Goal: Book appointment/travel/reservation

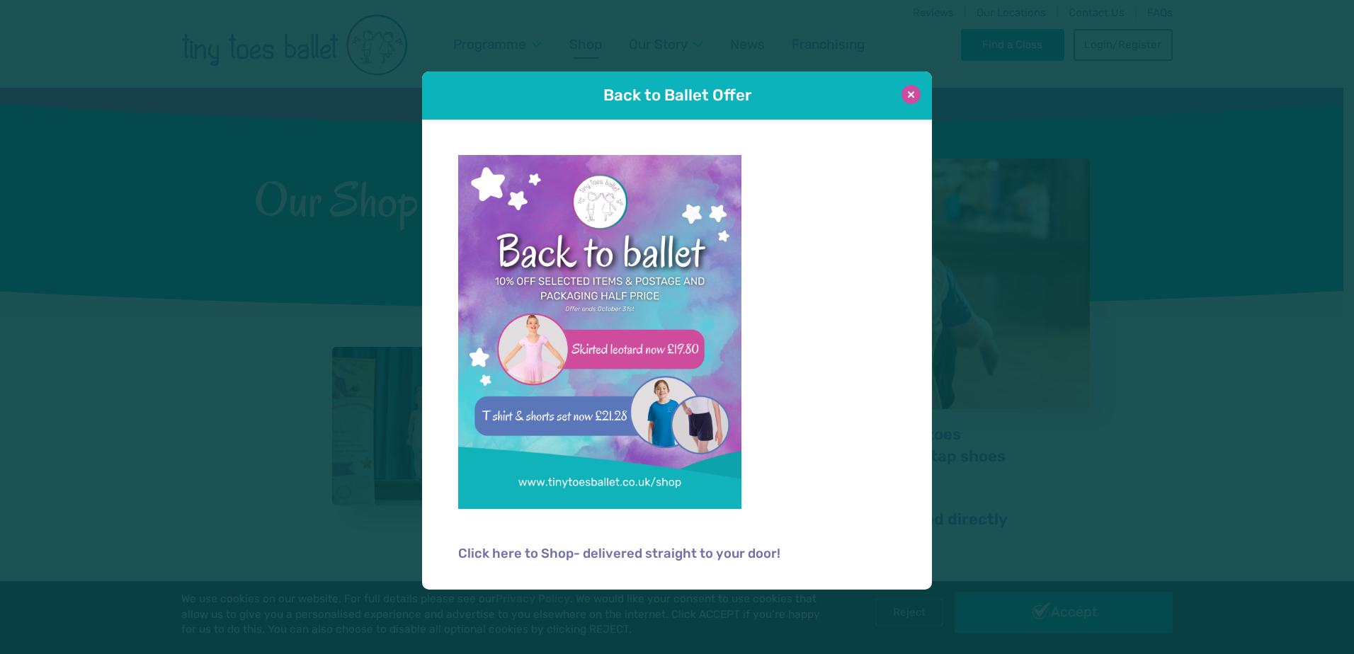
click at [915, 87] on button at bounding box center [911, 94] width 19 height 19
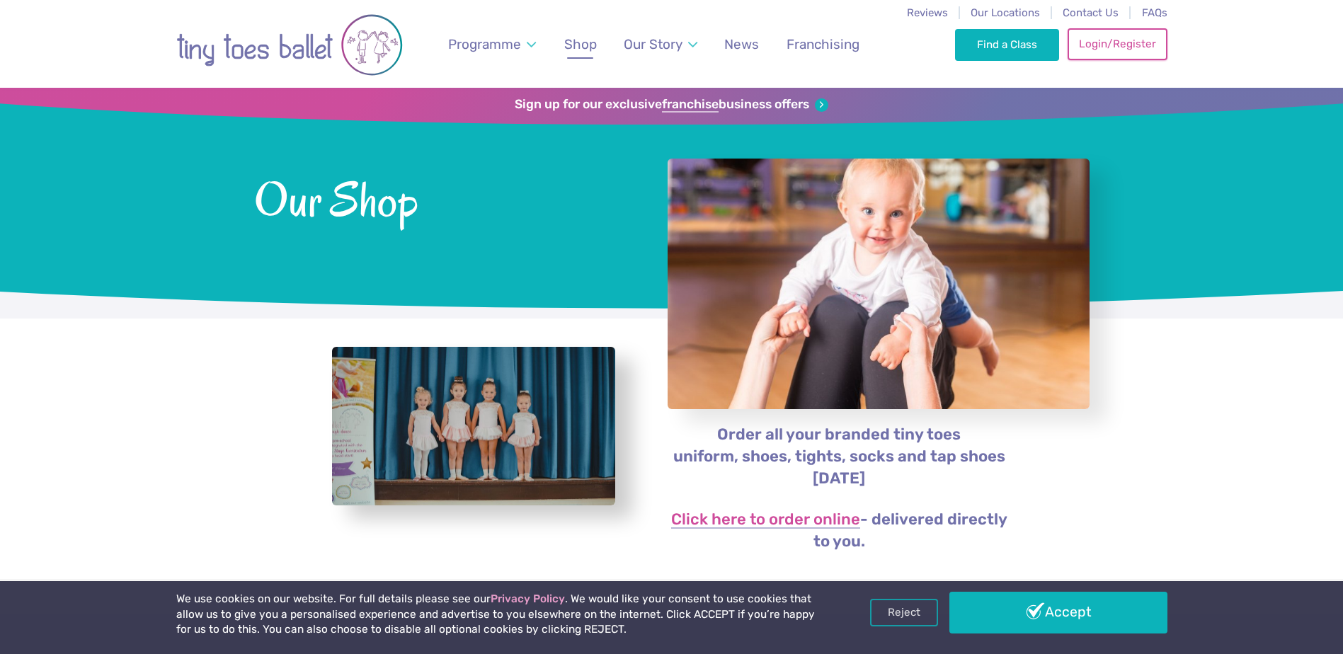
click at [1125, 40] on link "Login/Register" at bounding box center [1117, 43] width 99 height 31
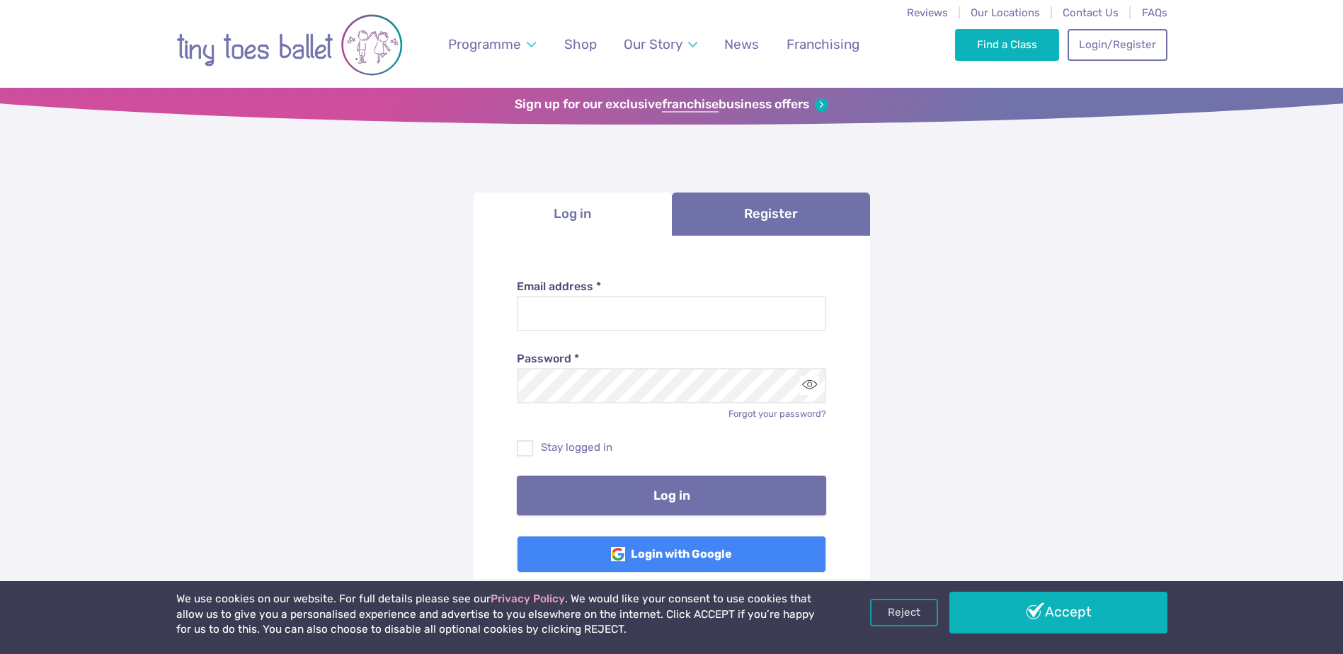
type input "**********"
click at [660, 497] on button "Log in" at bounding box center [671, 496] width 309 height 40
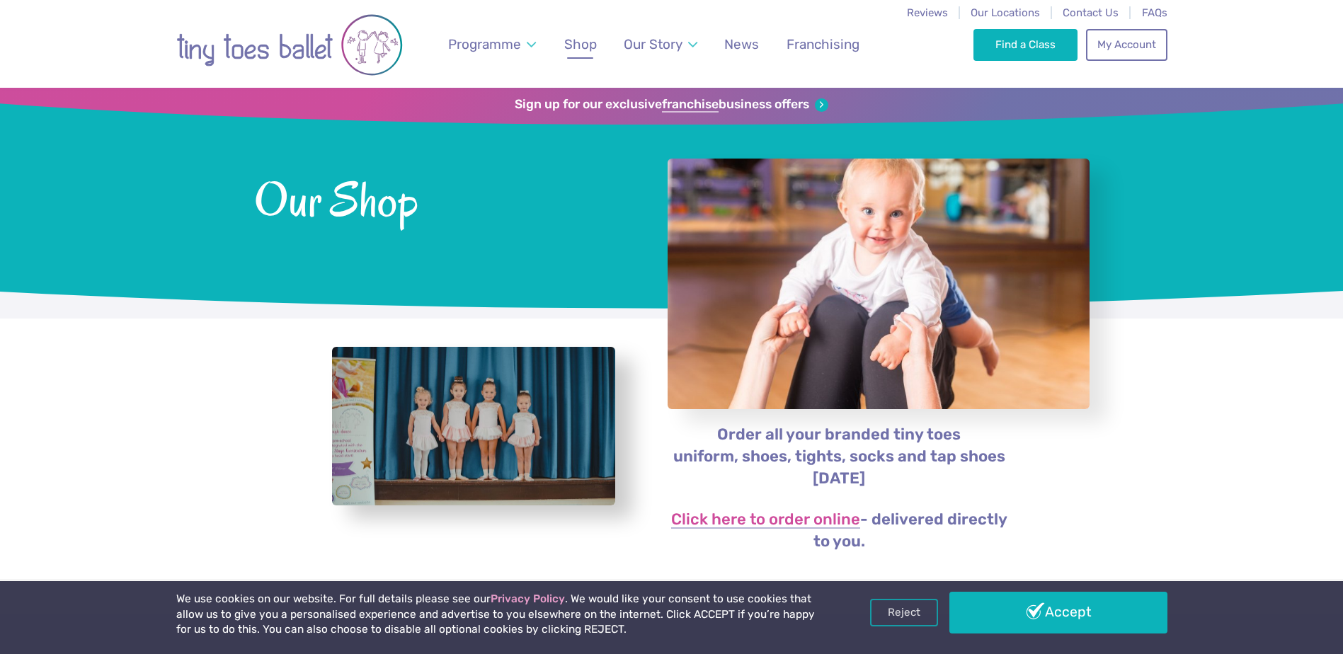
click at [1038, 606] on link "Accept" at bounding box center [1059, 612] width 218 height 41
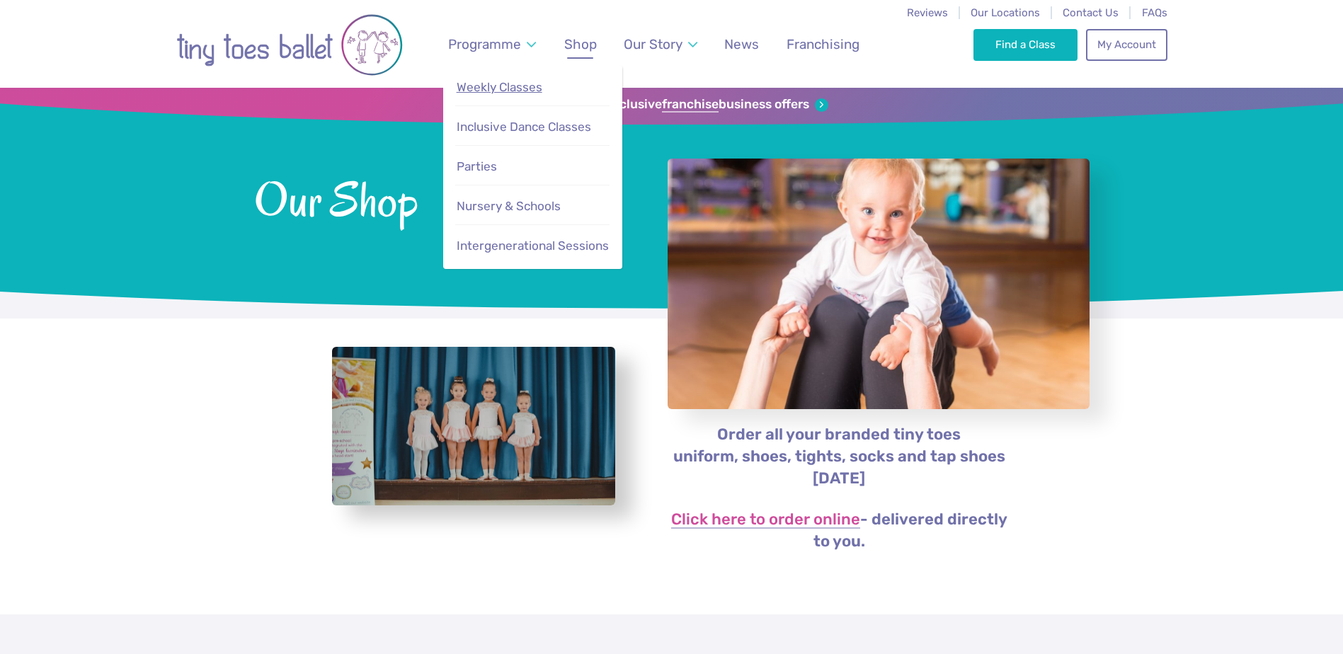
click at [474, 87] on span "Weekly Classes" at bounding box center [500, 87] width 86 height 14
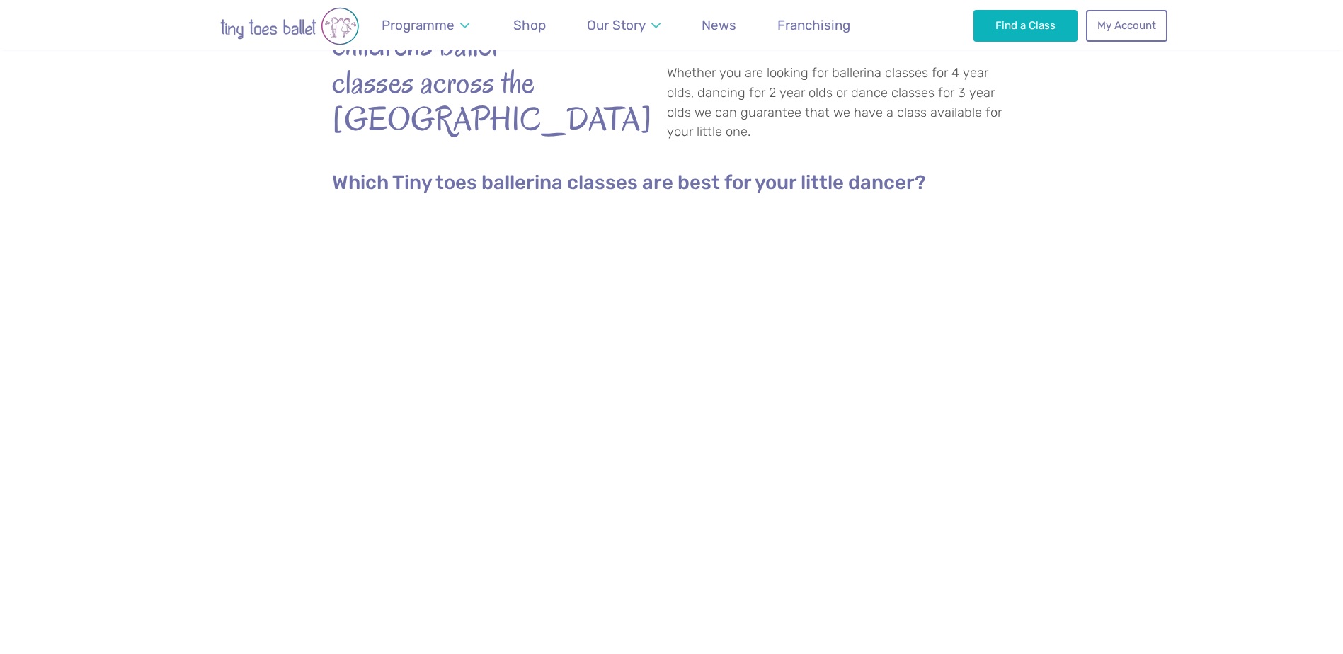
scroll to position [425, 0]
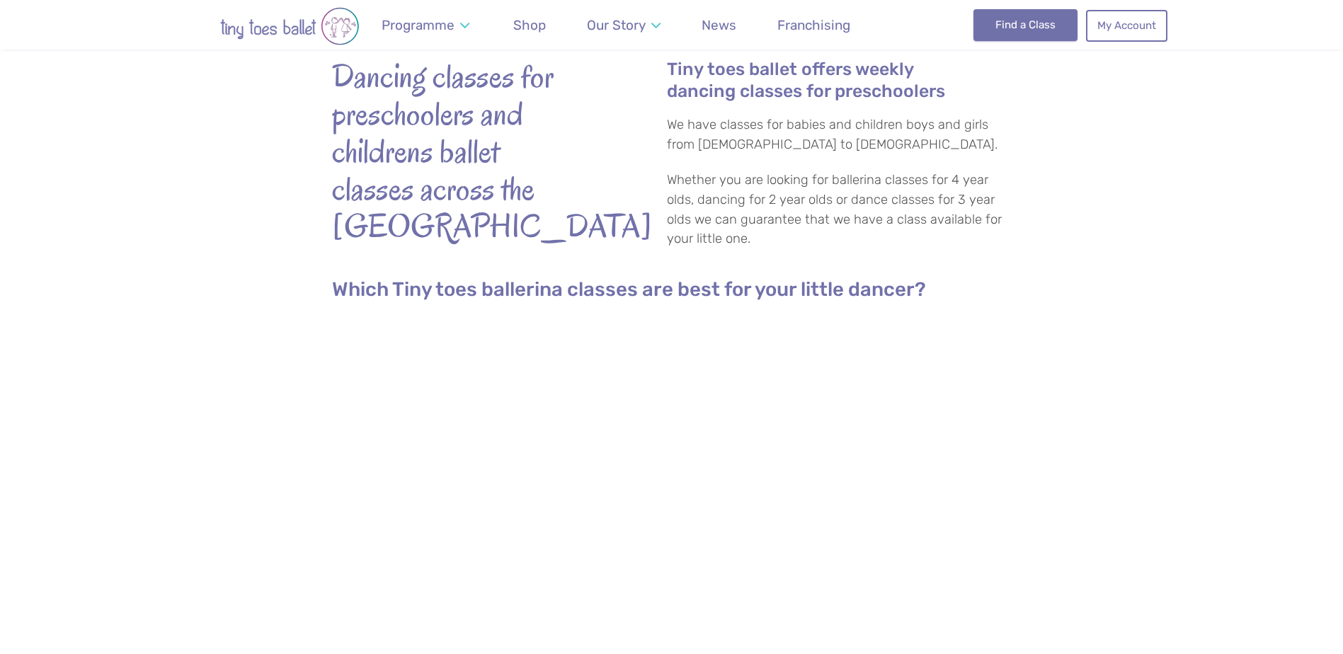
click at [1010, 28] on link "Find a Class" at bounding box center [1026, 24] width 104 height 31
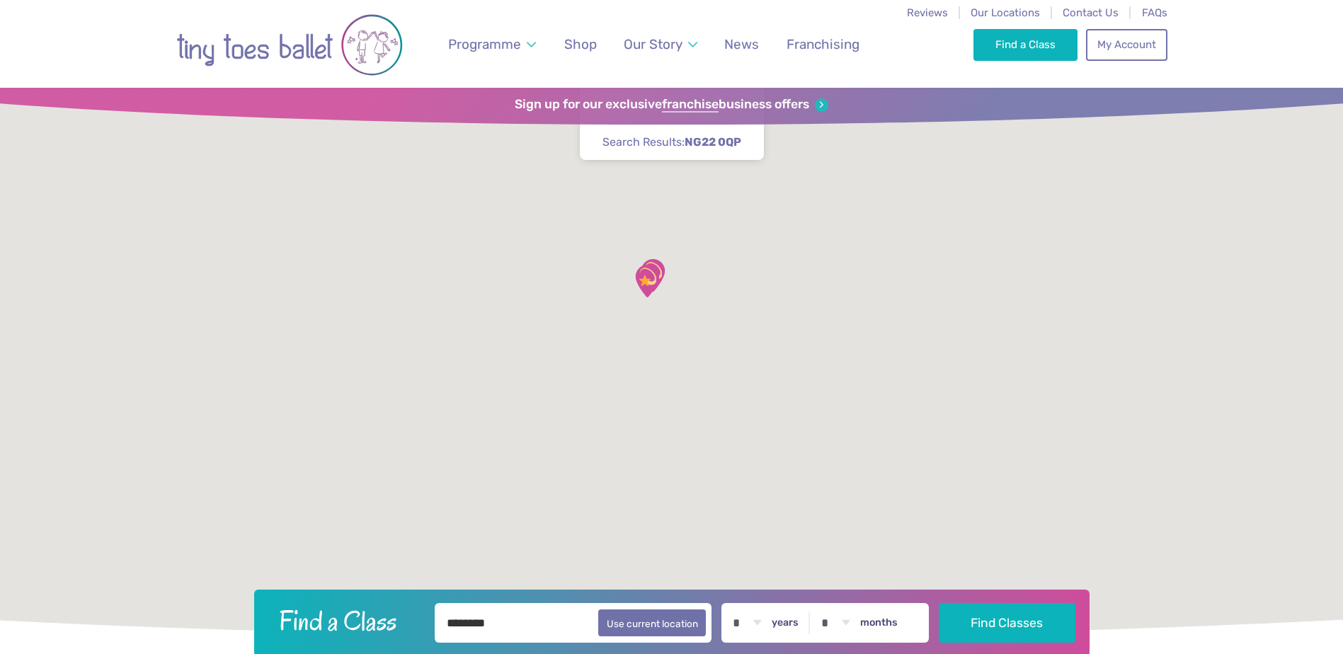
drag, startPoint x: 0, startPoint y: 0, endPoint x: 1110, endPoint y: 24, distance: 1110.0
click at [1108, 22] on div "Find a Class My Account 0" at bounding box center [1070, 44] width 193 height 88
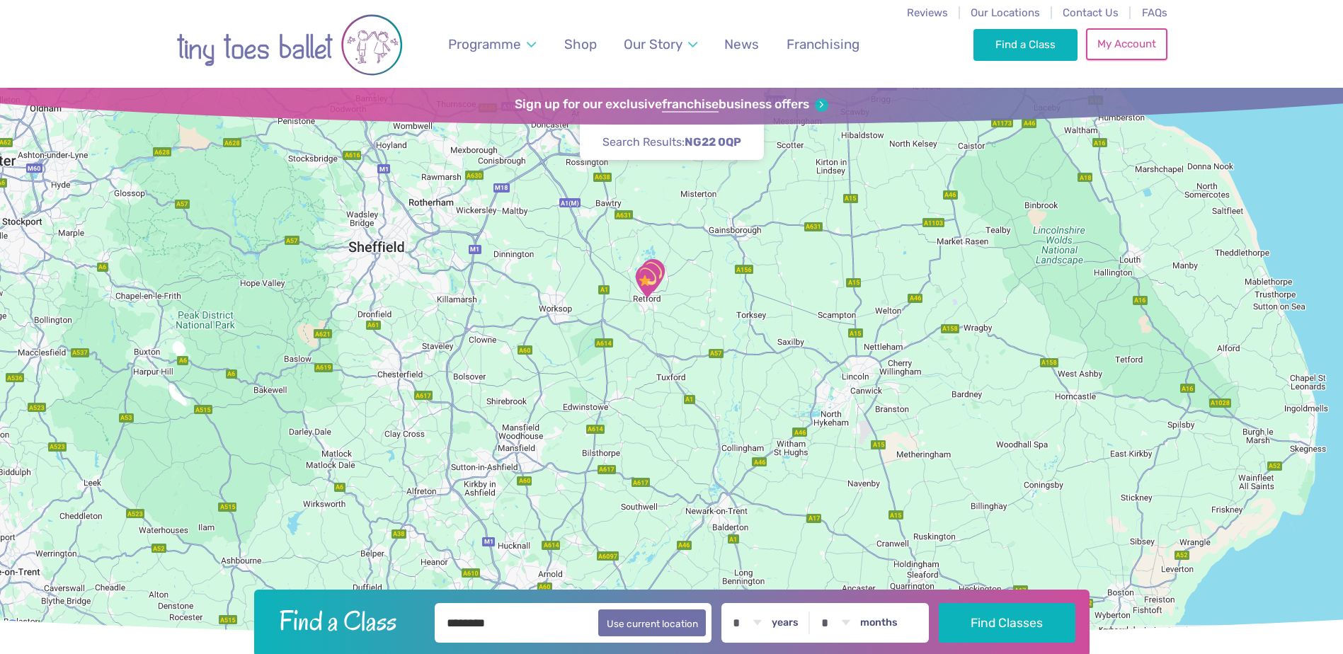
click at [1130, 43] on link "My Account" at bounding box center [1126, 43] width 81 height 31
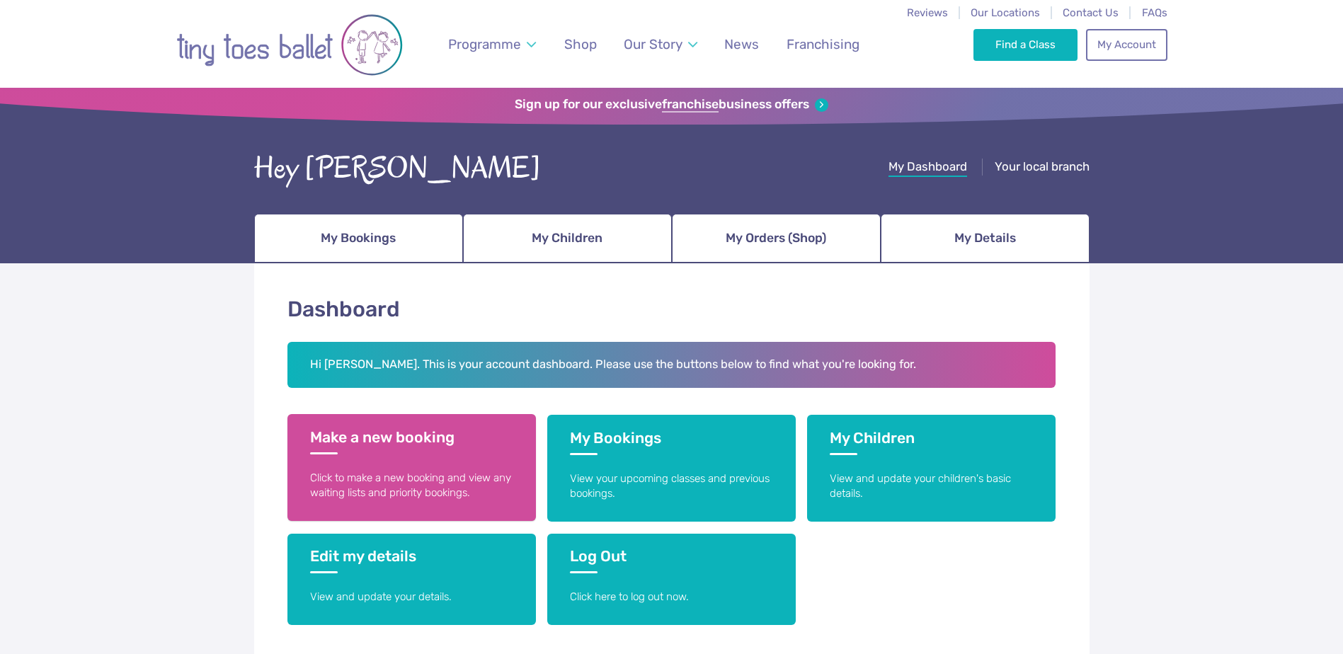
click at [380, 440] on h3 "Make a new booking" at bounding box center [411, 441] width 203 height 26
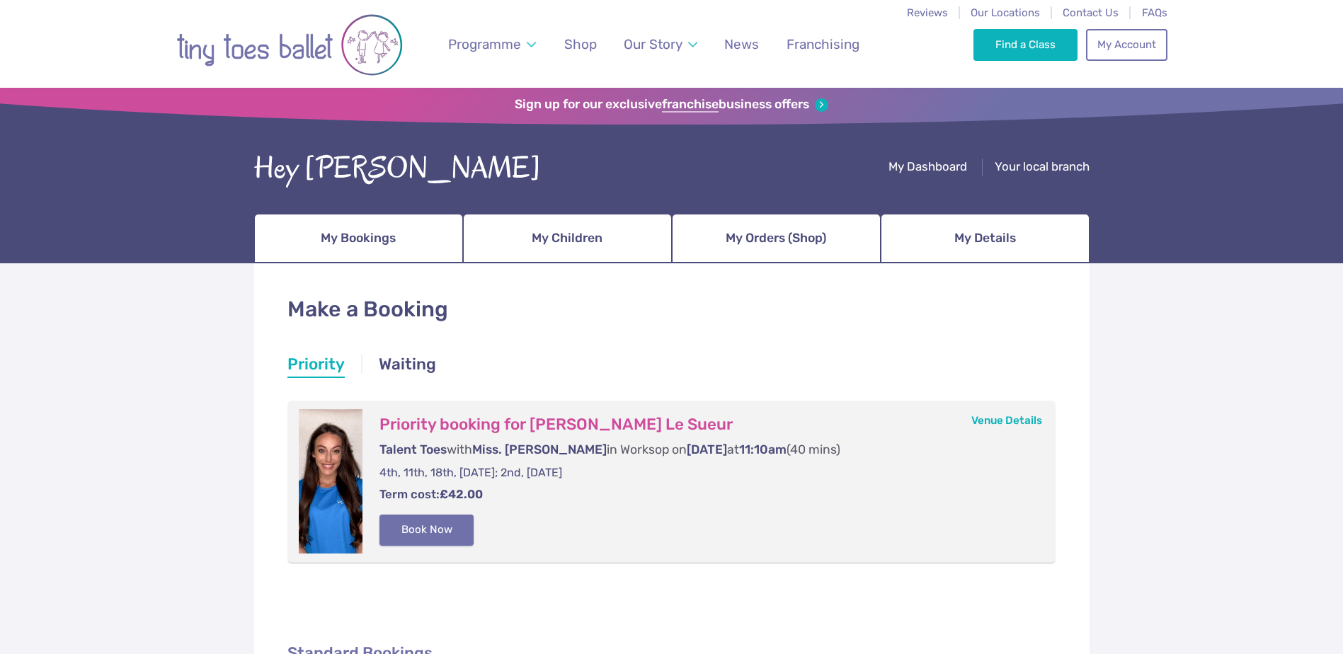
click at [427, 523] on button "Book Now" at bounding box center [427, 530] width 95 height 31
click at [1310, 321] on img at bounding box center [1311, 319] width 25 height 25
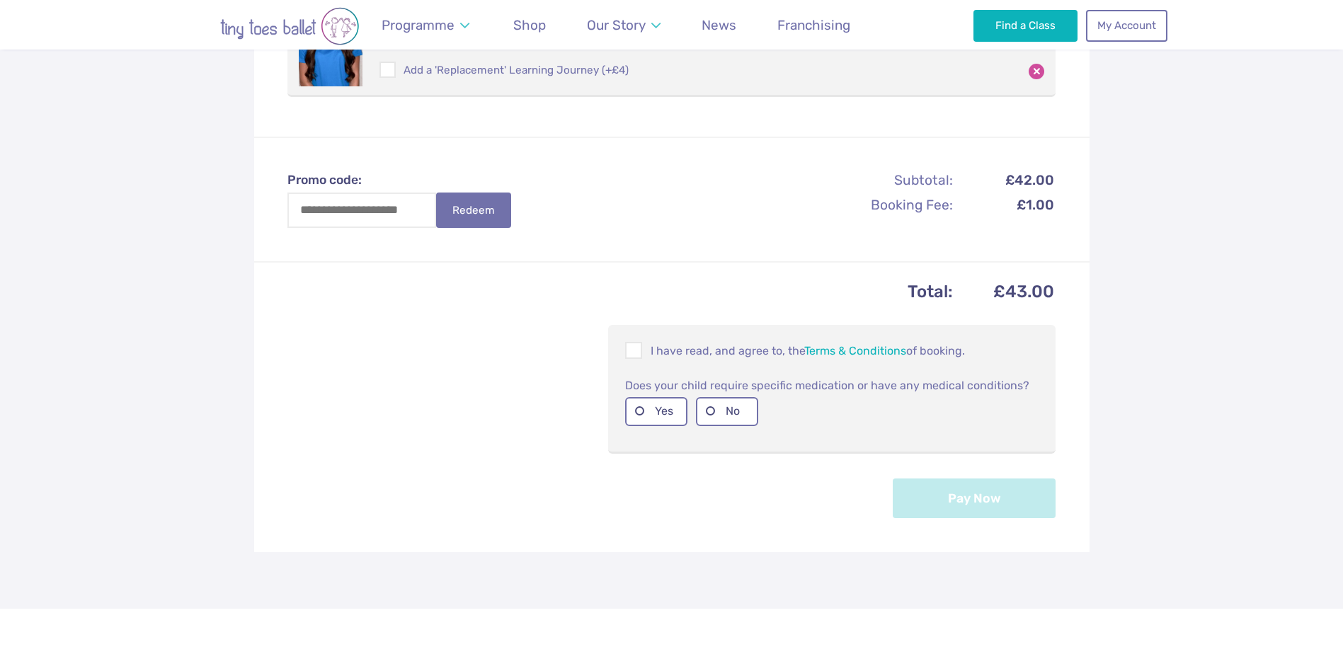
scroll to position [425, 0]
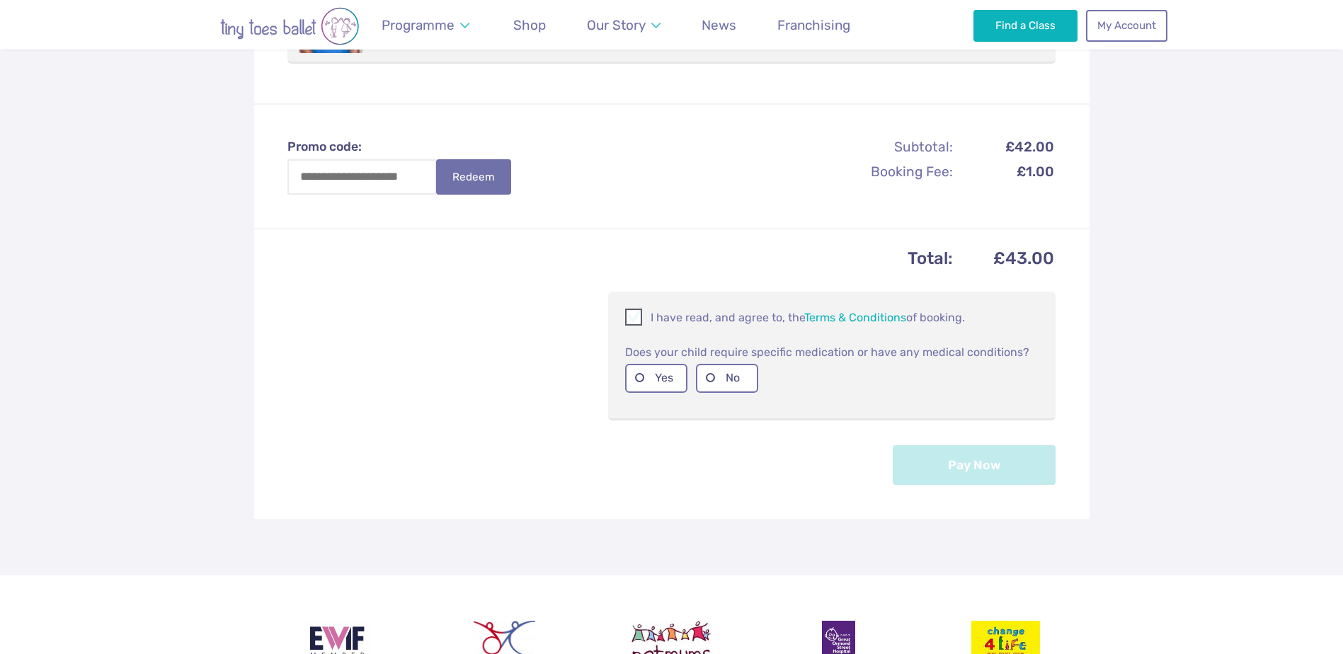
click at [637, 314] on span at bounding box center [635, 319] width 16 height 13
click at [726, 371] on label "No" at bounding box center [727, 378] width 62 height 29
click at [988, 461] on button "Pay Now" at bounding box center [974, 465] width 163 height 40
